Goal: Information Seeking & Learning: Learn about a topic

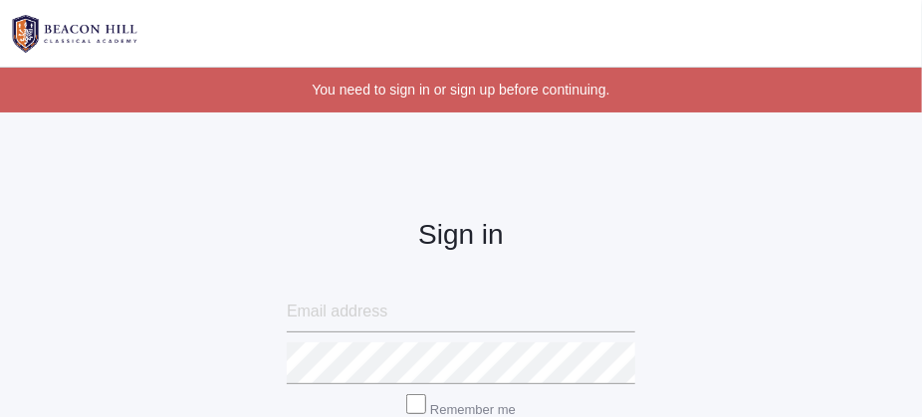
scroll to position [215, 0]
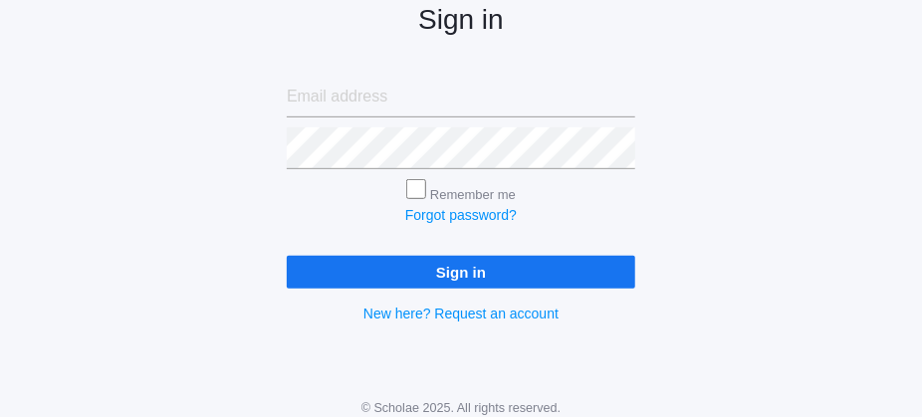
type input "[EMAIL_ADDRESS][DOMAIN_NAME]"
click at [409, 185] on input "Remember me" at bounding box center [416, 189] width 20 height 20
checkbox input "true"
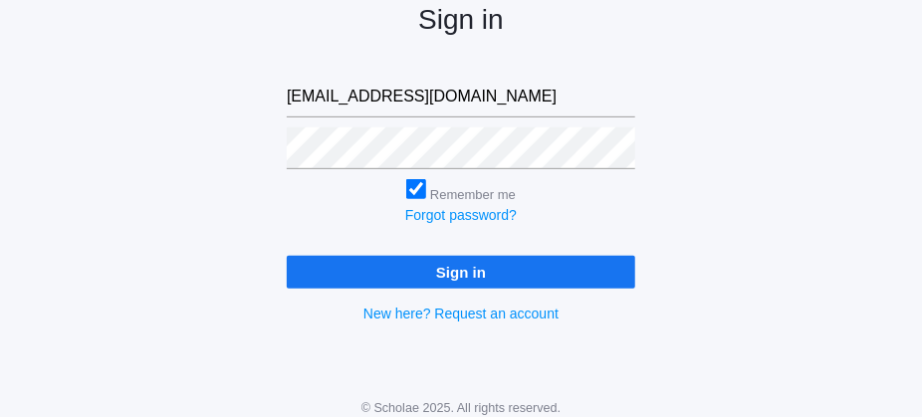
click at [405, 266] on input "Sign in" at bounding box center [461, 272] width 348 height 33
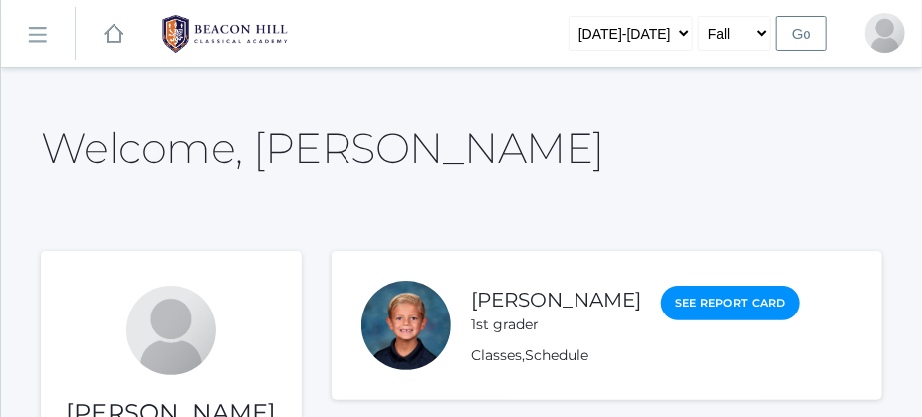
click at [405, 266] on li "[PERSON_NAME] 1st grader See Report Card Classes , Schedule" at bounding box center [606, 325] width 550 height 149
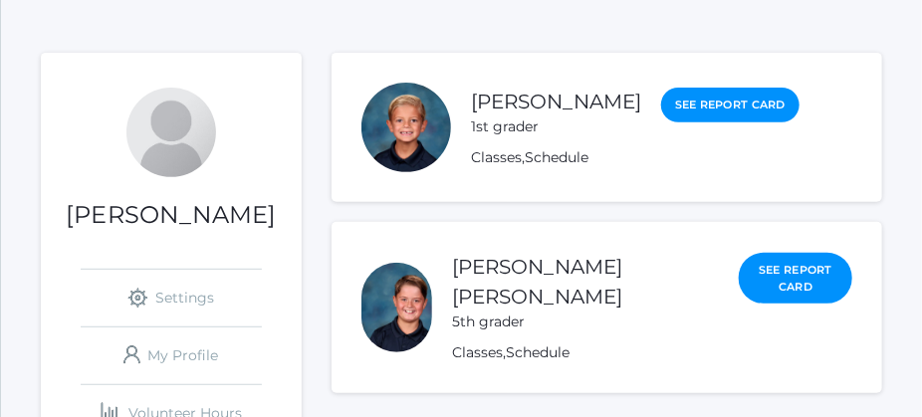
scroll to position [199, 0]
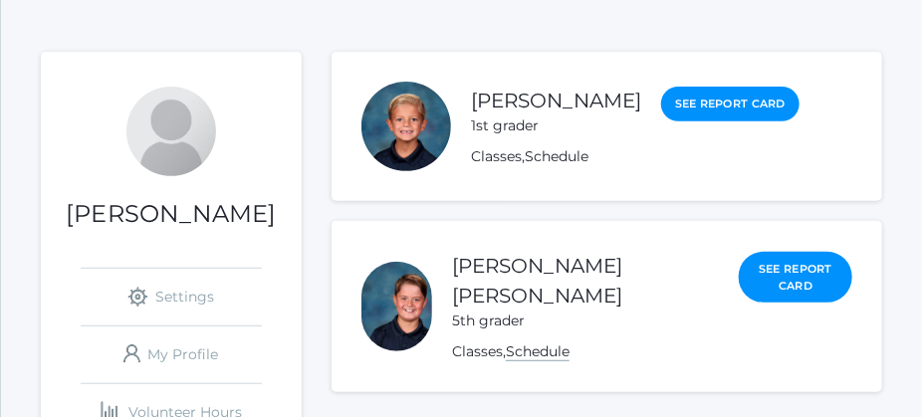
click at [569, 342] on link "Schedule" at bounding box center [538, 351] width 64 height 19
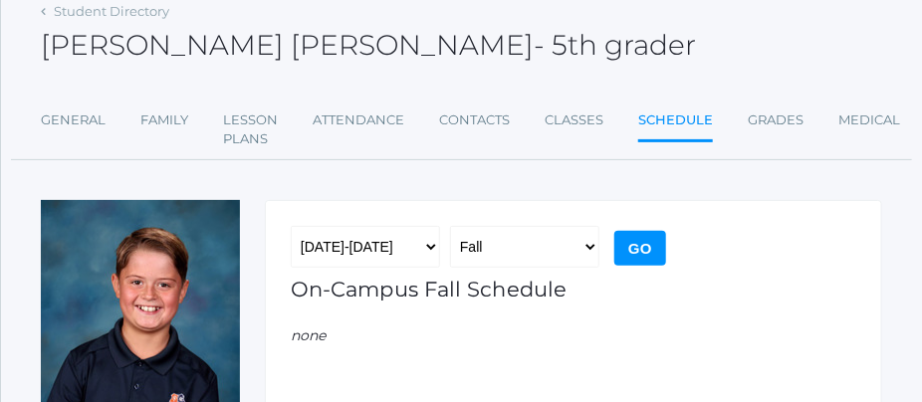
scroll to position [4, 0]
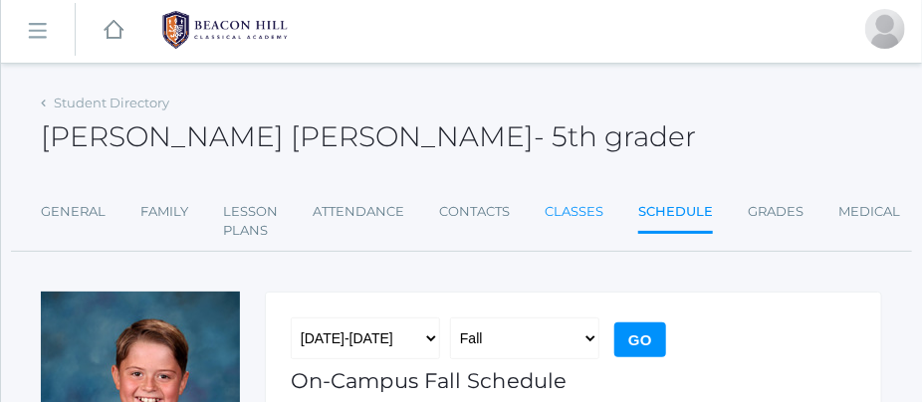
click at [560, 202] on link "Classes" at bounding box center [574, 212] width 59 height 40
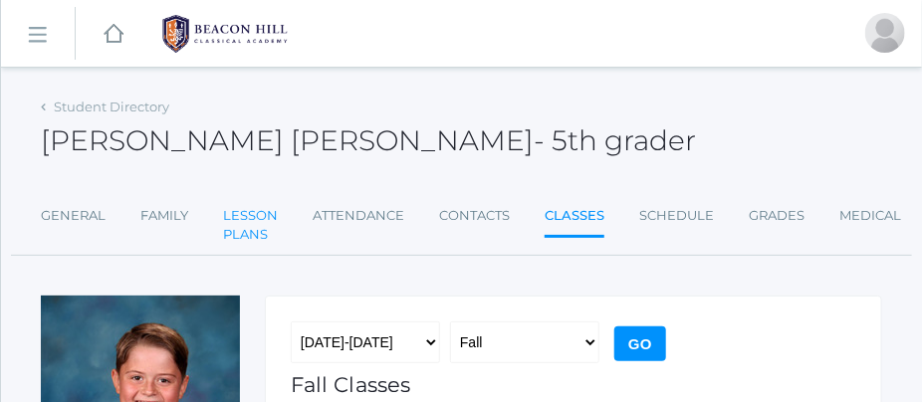
click at [243, 223] on link "Lesson Plans" at bounding box center [250, 225] width 55 height 59
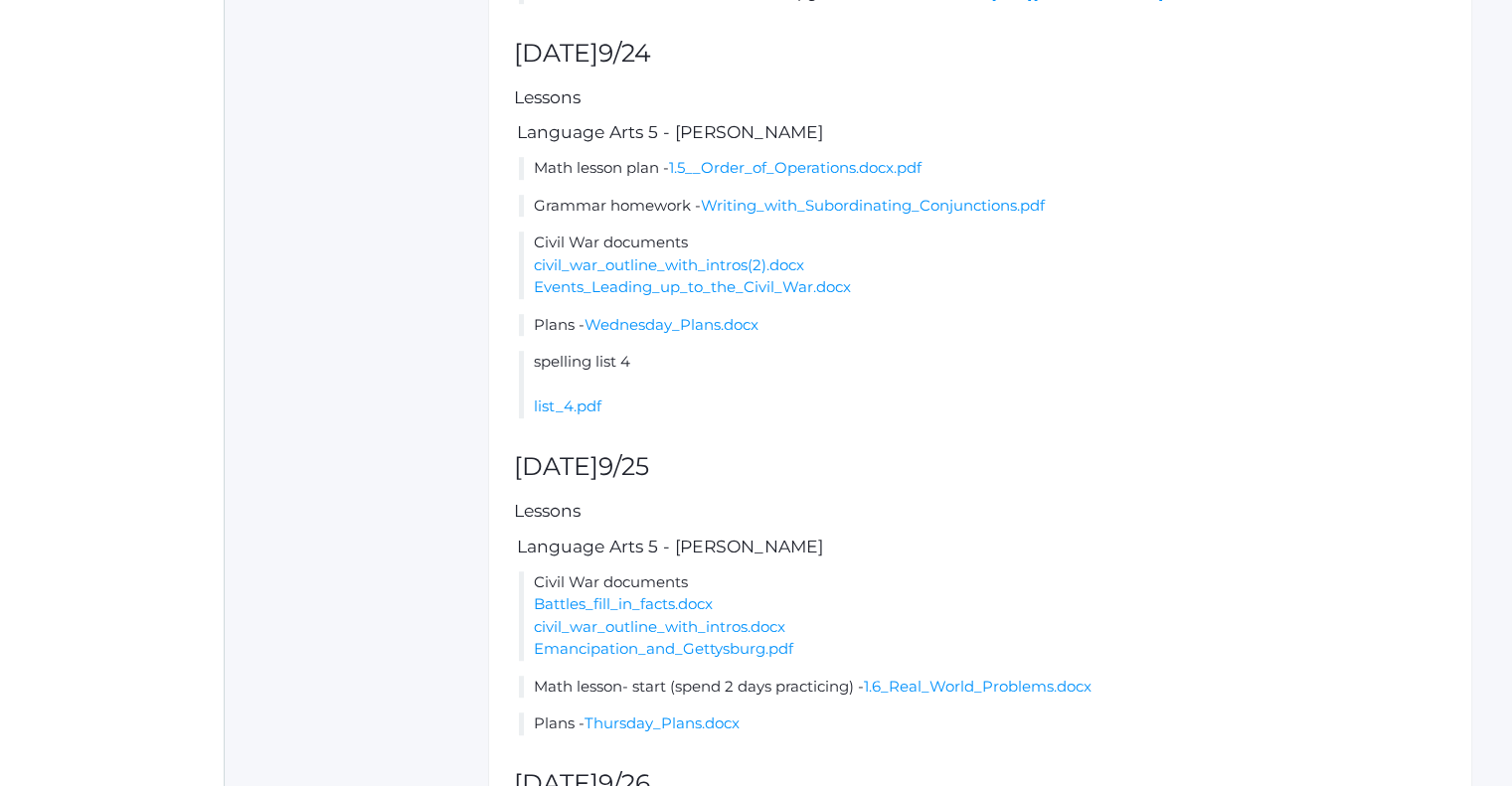
scroll to position [1170, 0]
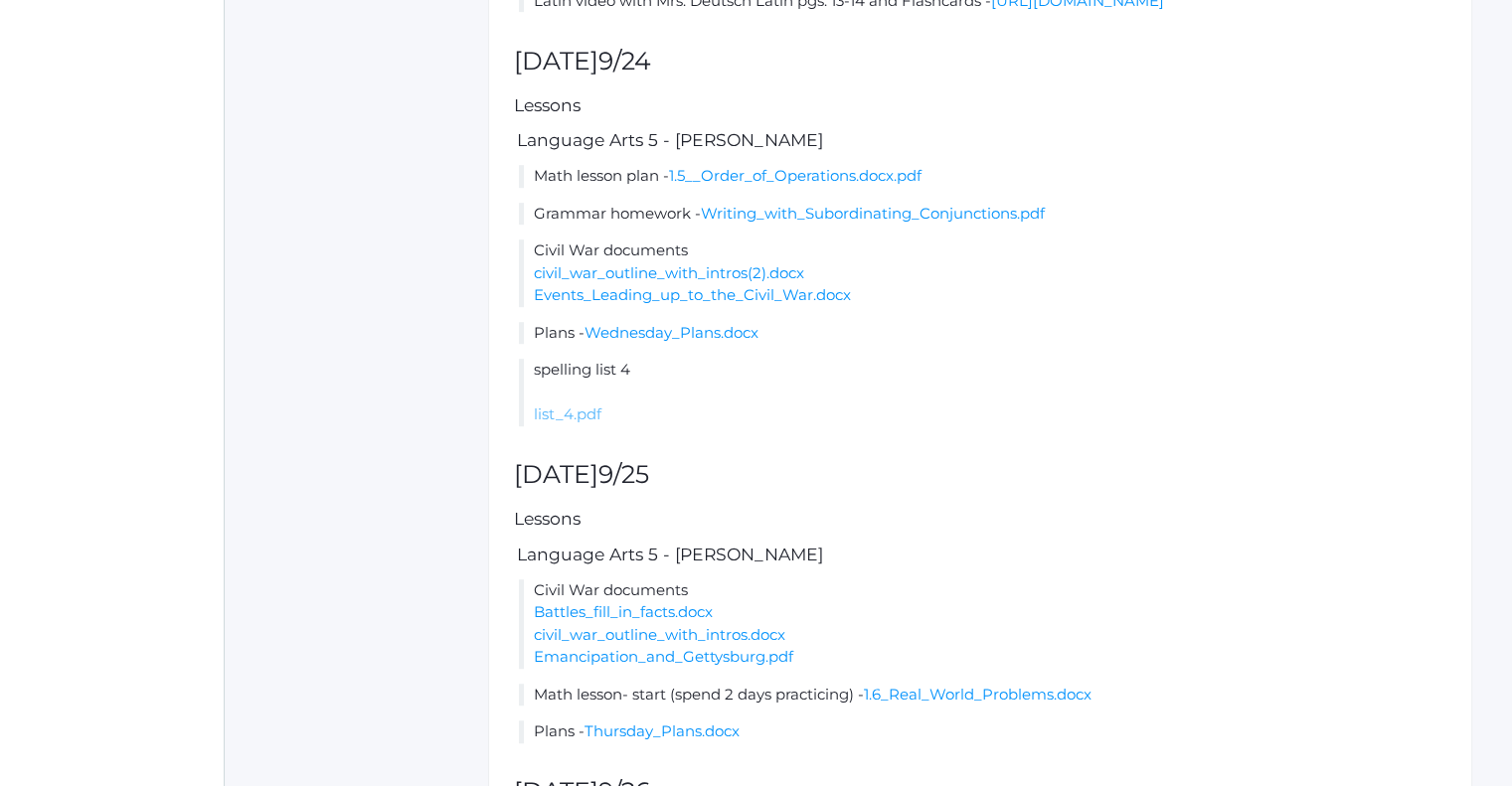
click at [582, 415] on link "list_4.pdf" at bounding box center [568, 413] width 68 height 19
